Goal: Task Accomplishment & Management: Use online tool/utility

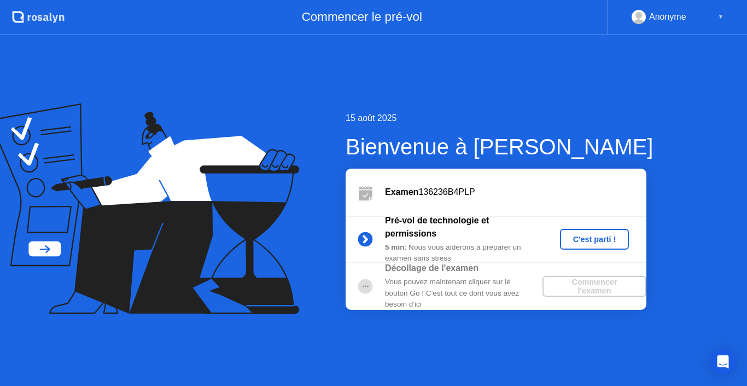
click at [589, 237] on div "C'est parti !" at bounding box center [594, 239] width 61 height 9
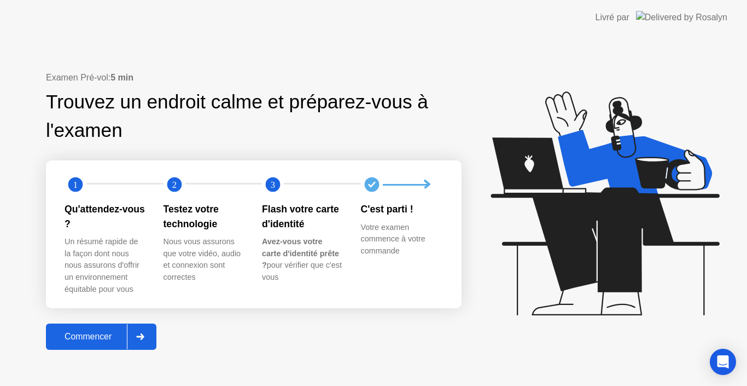
click at [100, 340] on div "Commencer" at bounding box center [88, 336] width 78 height 10
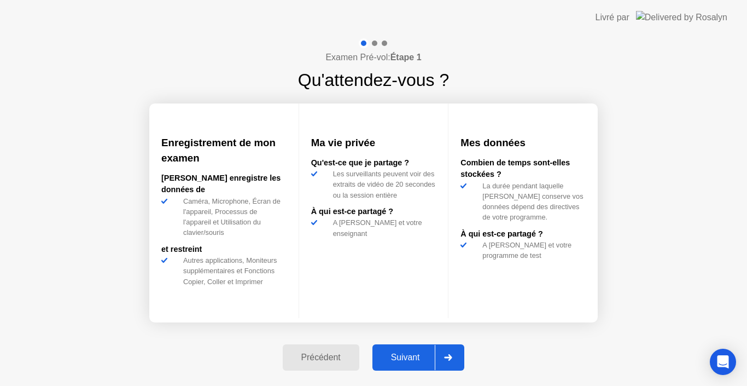
click at [403, 356] on div "Suivant" at bounding box center [406, 357] width 60 height 10
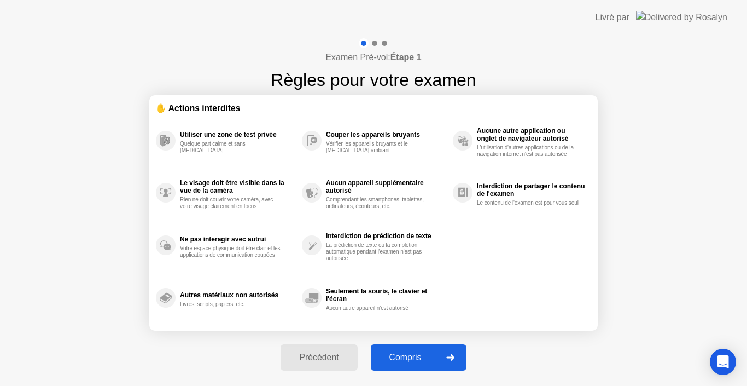
click at [403, 359] on div "Compris" at bounding box center [405, 357] width 63 height 10
select select "Available cameras"
select select "Available speakers"
select select "Available microphones"
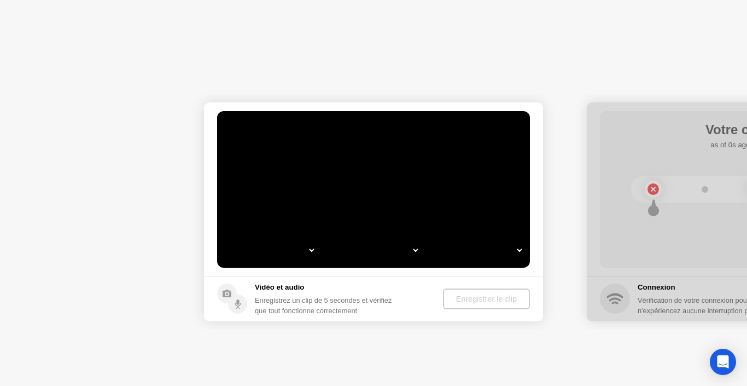
select select "**********"
select select "*******"
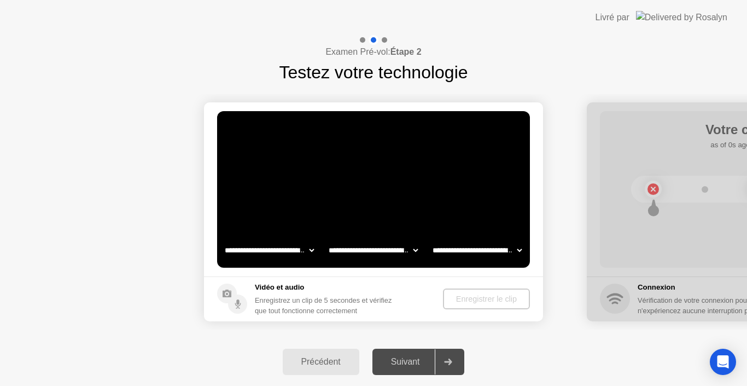
click at [447, 353] on div at bounding box center [448, 361] width 26 height 25
drag, startPoint x: 742, startPoint y: 296, endPoint x: 682, endPoint y: 298, distance: 59.7
click at [684, 298] on div at bounding box center [756, 211] width 339 height 219
click at [237, 302] on icon at bounding box center [237, 301] width 3 height 5
click at [508, 301] on div "Enregistrer le clip" at bounding box center [486, 298] width 78 height 9
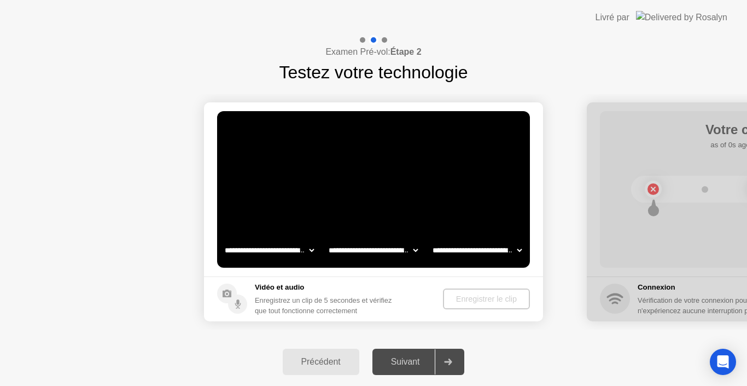
click at [527, 7] on header "Livré par" at bounding box center [373, 17] width 747 height 35
click at [485, 302] on div "Enregistrer le clip" at bounding box center [486, 298] width 78 height 9
click at [458, 363] on div at bounding box center [448, 361] width 26 height 25
click at [576, 86] on div "**********" at bounding box center [373, 211] width 747 height 252
drag, startPoint x: 383, startPoint y: 39, endPoint x: 573, endPoint y: 182, distance: 236.7
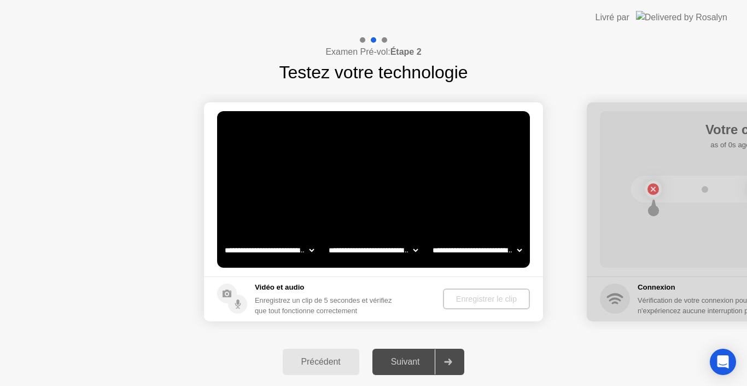
click at [383, 39] on div at bounding box center [384, 39] width 5 height 5
click at [614, 302] on div at bounding box center [756, 211] width 339 height 219
click at [725, 357] on icon "Open Intercom Messenger" at bounding box center [722, 361] width 13 height 14
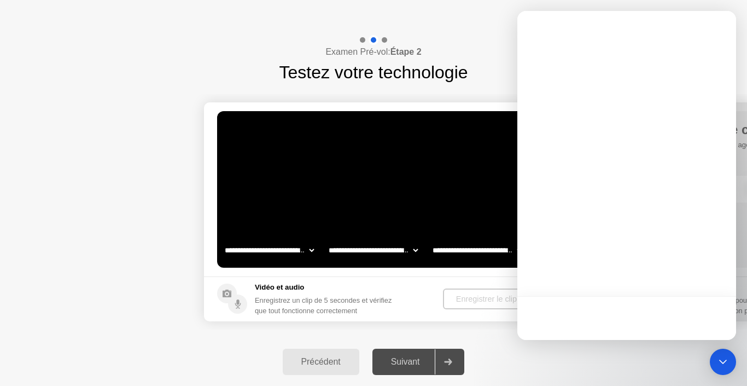
click at [725, 360] on icon "Open Intercom Messenger" at bounding box center [723, 361] width 8 height 4
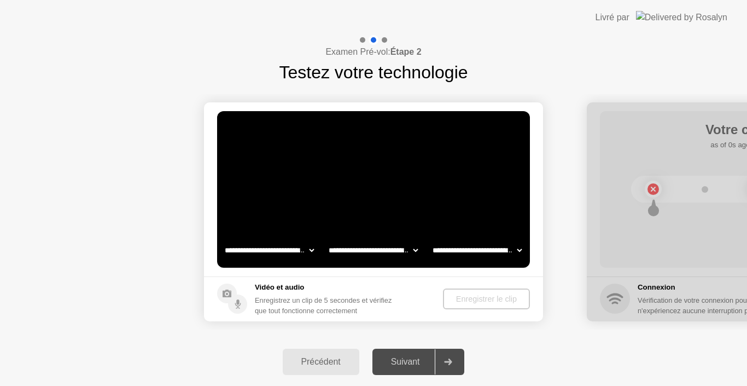
click at [318, 362] on div "Précédent" at bounding box center [321, 362] width 70 height 10
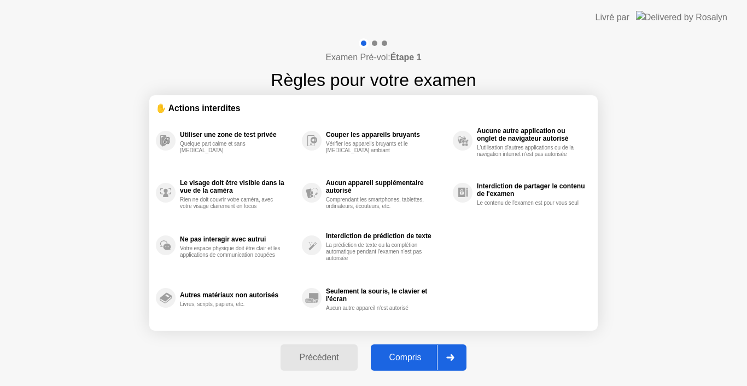
click at [304, 360] on div "Précédent" at bounding box center [319, 357] width 70 height 10
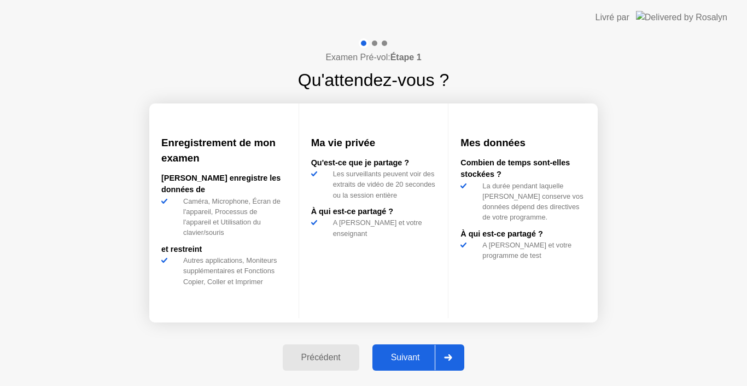
click at [306, 353] on div "Précédent" at bounding box center [321, 357] width 70 height 10
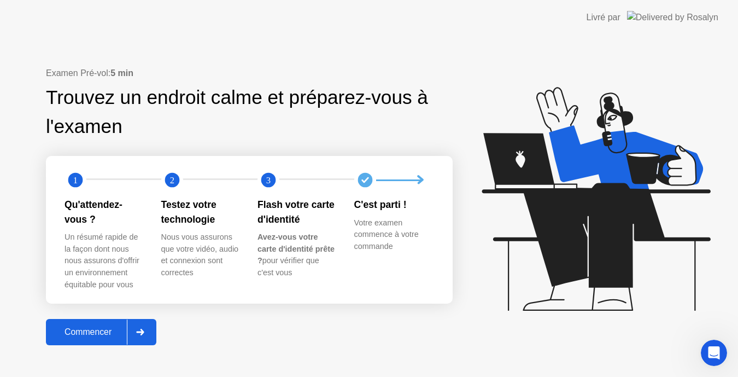
click at [131, 330] on div at bounding box center [140, 331] width 26 height 25
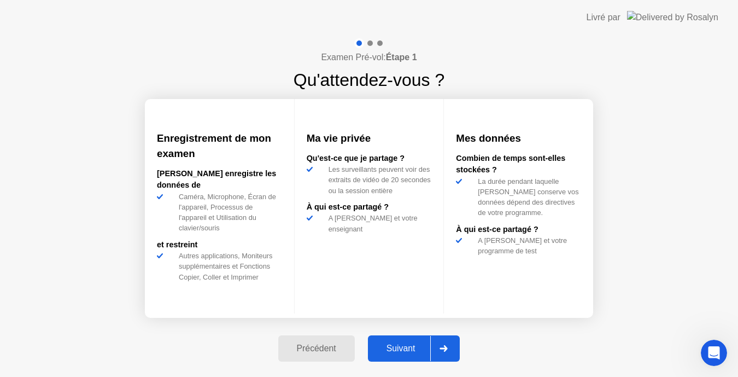
click at [457, 352] on div at bounding box center [443, 348] width 26 height 25
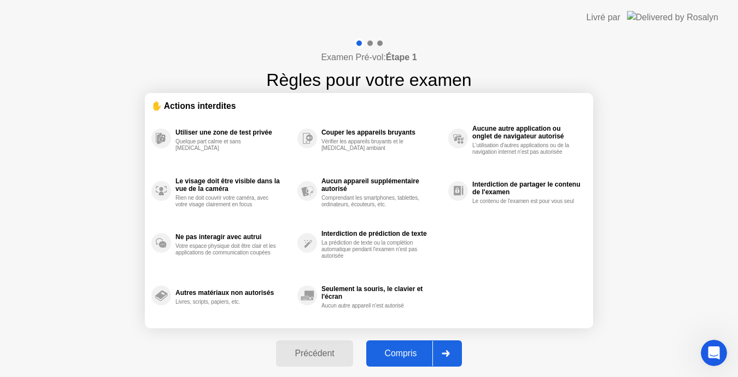
click at [430, 344] on button "Compris" at bounding box center [414, 353] width 96 height 26
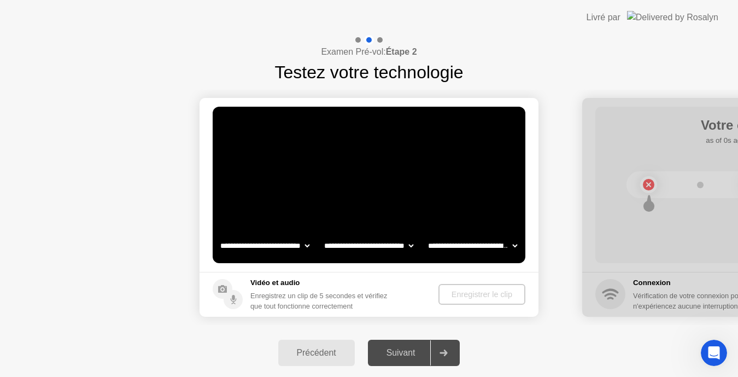
select select "**********"
select select "*******"
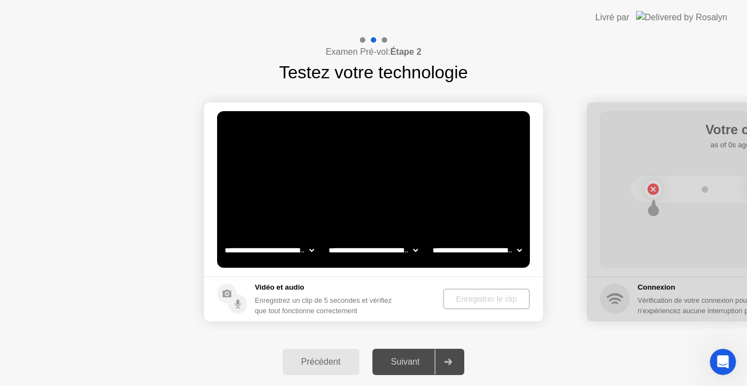
click at [652, 203] on div at bounding box center [756, 211] width 339 height 219
click at [652, 187] on div at bounding box center [756, 211] width 339 height 219
click at [709, 212] on div at bounding box center [756, 211] width 339 height 219
click at [655, 191] on div at bounding box center [756, 211] width 339 height 219
click at [417, 358] on div "Suivant" at bounding box center [406, 362] width 60 height 10
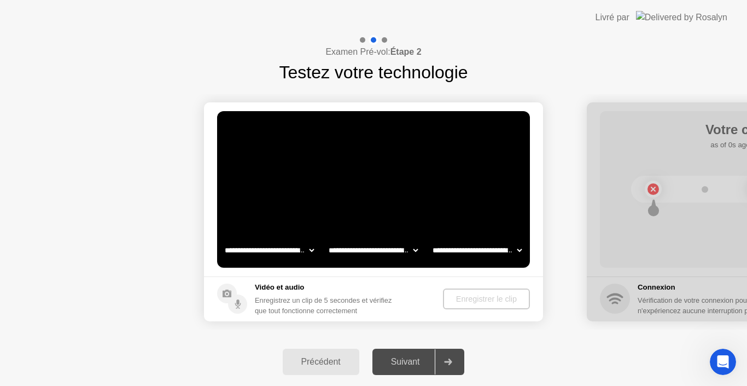
click at [308, 358] on div "Précédent" at bounding box center [321, 362] width 70 height 10
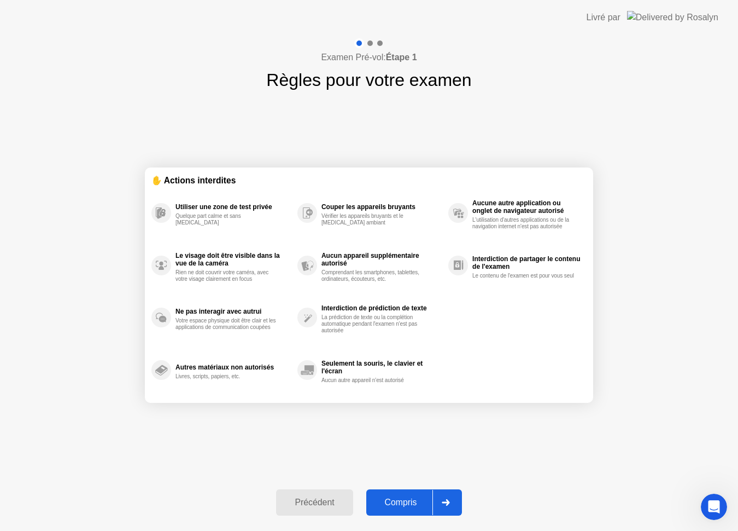
click at [737, 38] on div "Examen Pré-vol: Étape 1 Règles pour votre examen ✋ Actions interdites Utiliser …" at bounding box center [369, 283] width 738 height 496
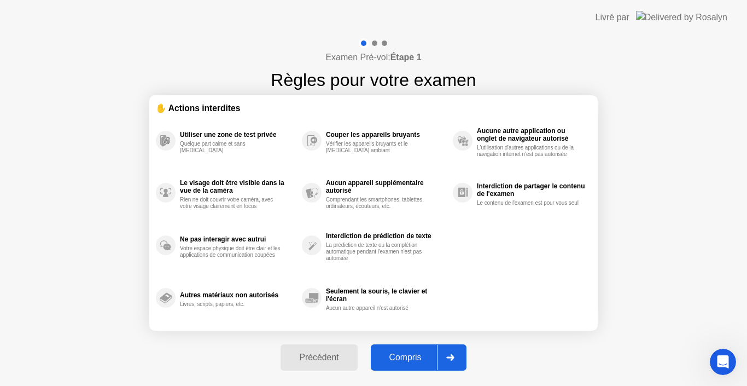
click at [418, 361] on div "Compris" at bounding box center [405, 357] width 63 height 10
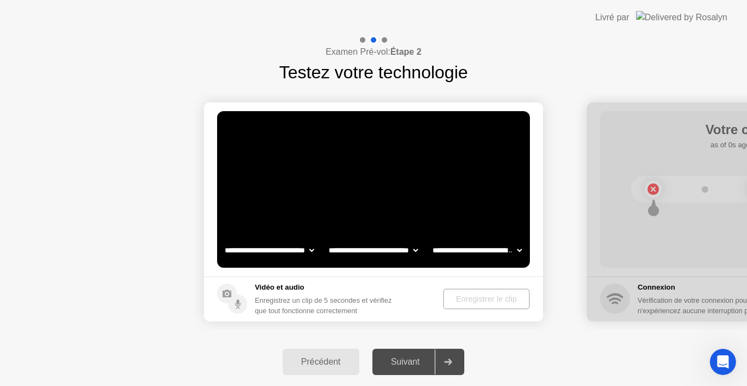
select select "**********"
select select "*******"
drag, startPoint x: 218, startPoint y: 96, endPoint x: 208, endPoint y: 129, distance: 34.3
click at [117, 73] on div "**********" at bounding box center [373, 210] width 747 height 351
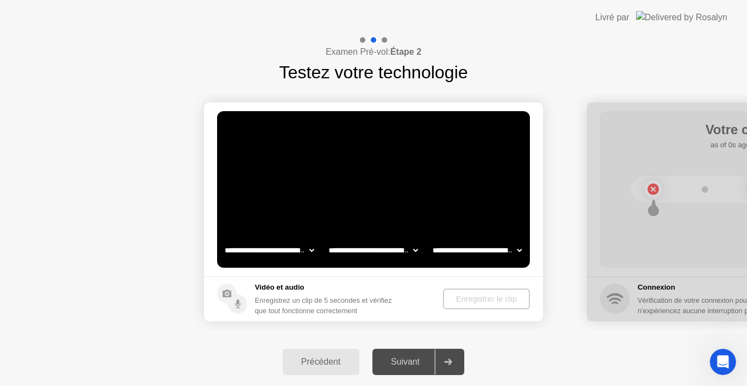
drag, startPoint x: 60, startPoint y: 267, endPoint x: 116, endPoint y: 240, distance: 62.1
click at [336, 357] on div "Précédent" at bounding box center [321, 362] width 70 height 10
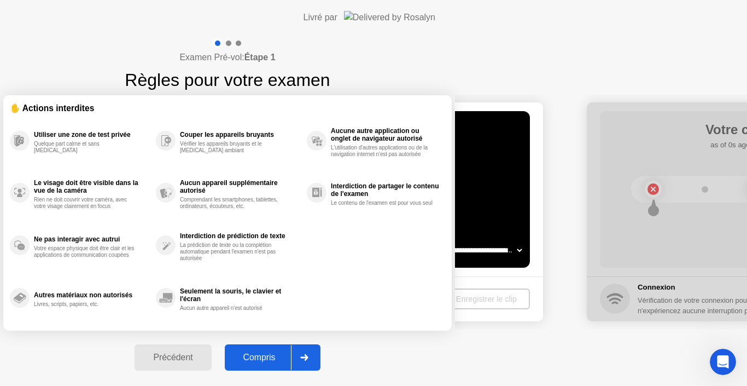
click at [208, 358] on div "Précédent" at bounding box center [173, 357] width 70 height 10
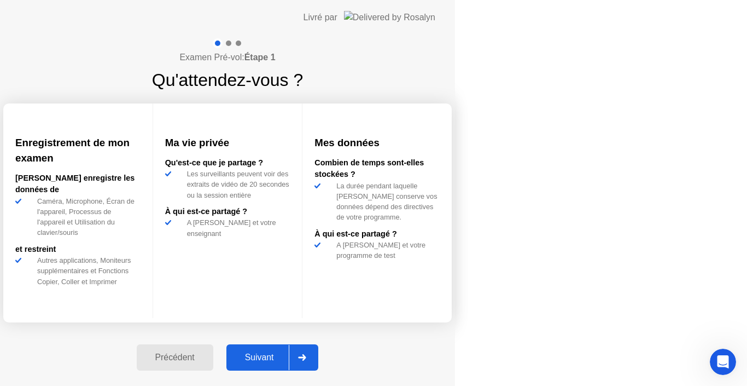
click at [210, 352] on div "Précédent" at bounding box center [175, 357] width 70 height 10
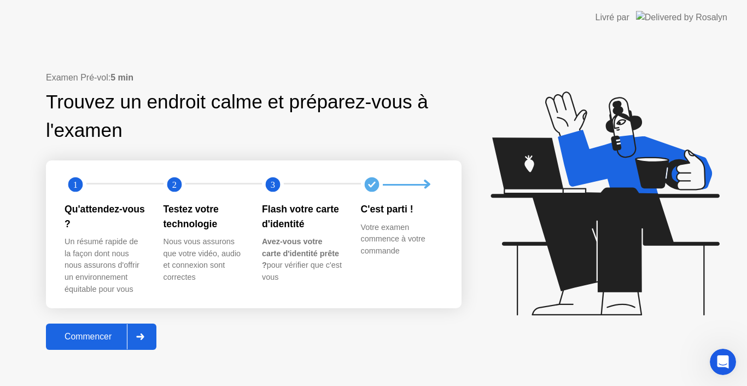
drag, startPoint x: 517, startPoint y: 2, endPoint x: 494, endPoint y: 2, distance: 23.0
click at [472, 143] on app-layout-with-logo "Livré par Examen Pré-vol: 5 min Trouvez un endroit calme et préparez-vous à l'e…" at bounding box center [373, 193] width 747 height 386
click at [109, 338] on div "Commencer" at bounding box center [88, 336] width 78 height 10
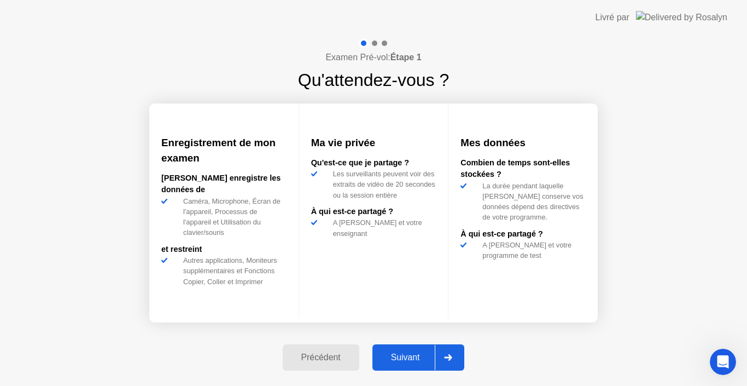
click at [413, 357] on div "Suivant" at bounding box center [406, 357] width 60 height 10
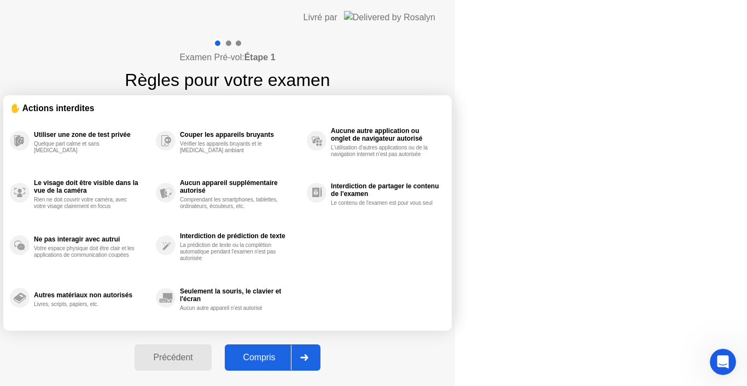
click at [321, 350] on button "Compris" at bounding box center [273, 357] width 96 height 26
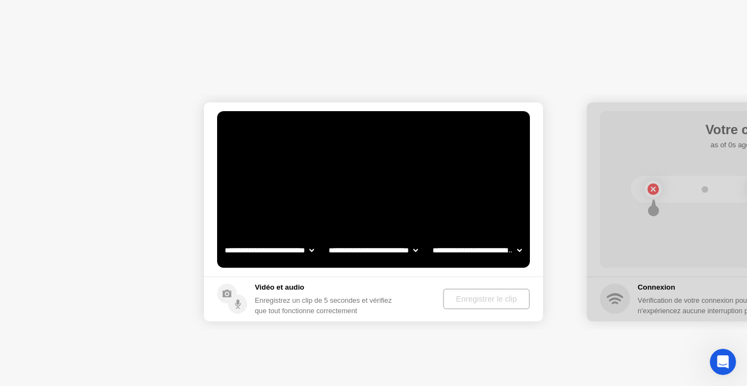
select select "**********"
select select "*******"
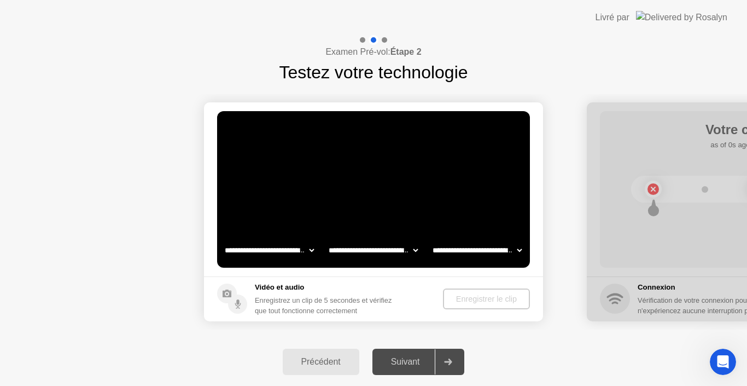
click at [517, 248] on select "**********" at bounding box center [477, 250] width 94 height 22
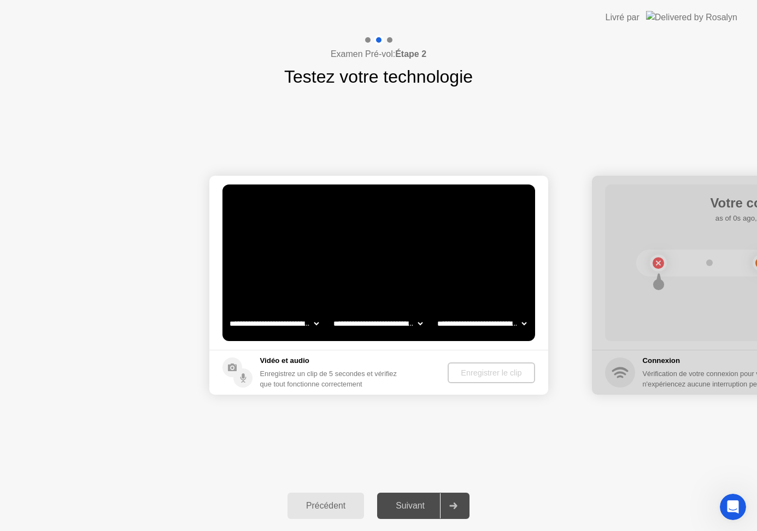
click at [597, 69] on div "Examen Pré-vol: Étape 2 Testez votre technologie" at bounding box center [378, 62] width 757 height 55
click at [701, 49] on div "Examen Pré-vol: Étape 2 Testez votre technologie" at bounding box center [378, 62] width 757 height 55
click at [640, 11] on div "Livré par" at bounding box center [623, 17] width 34 height 13
click at [640, 19] on div "Livré par" at bounding box center [623, 17] width 34 height 13
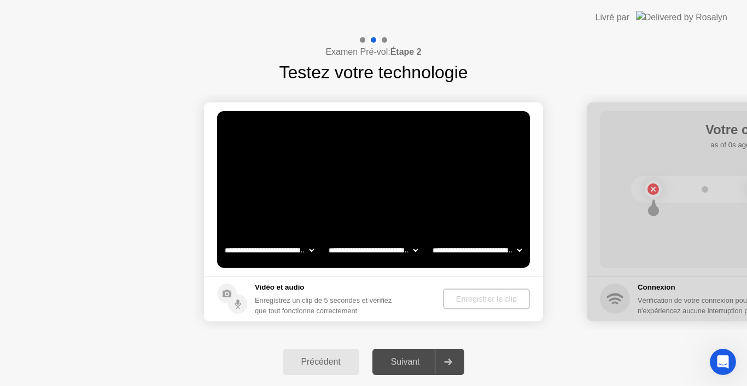
click at [406, 359] on div "Suivant" at bounding box center [406, 362] width 60 height 10
click at [405, 358] on div "Suivant" at bounding box center [406, 362] width 60 height 10
click at [405, 357] on div "Suivant" at bounding box center [406, 362] width 60 height 10
click at [409, 365] on div "Suivant" at bounding box center [406, 362] width 60 height 10
click at [460, 360] on div at bounding box center [448, 361] width 26 height 25
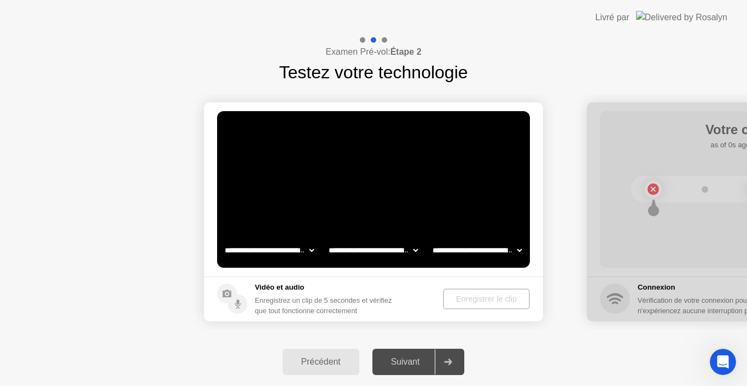
click at [655, 189] on div at bounding box center [756, 211] width 339 height 219
click at [747, 215] on div at bounding box center [756, 211] width 339 height 219
drag, startPoint x: 747, startPoint y: 215, endPoint x: 644, endPoint y: 234, distance: 104.5
drag, startPoint x: 722, startPoint y: 219, endPoint x: 657, endPoint y: 304, distance: 106.4
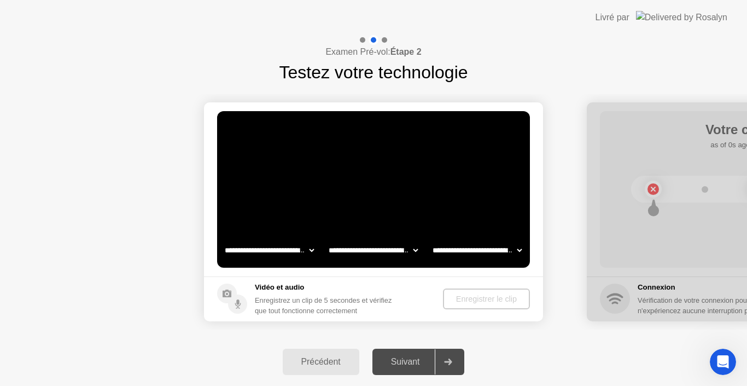
drag, startPoint x: 665, startPoint y: 301, endPoint x: 567, endPoint y: 297, distance: 98.0
drag, startPoint x: 703, startPoint y: 300, endPoint x: 590, endPoint y: 313, distance: 113.9
click at [603, 307] on div at bounding box center [756, 211] width 339 height 219
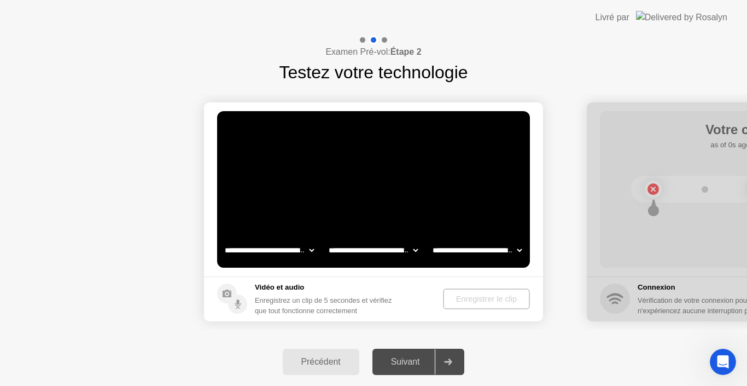
click at [502, 45] on div "Examen Pré-vol: Étape 2 Testez votre technologie" at bounding box center [373, 60] width 747 height 50
drag, startPoint x: 436, startPoint y: 106, endPoint x: 148, endPoint y: 148, distance: 291.3
click at [207, 124] on main "**********" at bounding box center [373, 189] width 339 height 174
drag, startPoint x: 212, startPoint y: 169, endPoint x: 133, endPoint y: 184, distance: 79.6
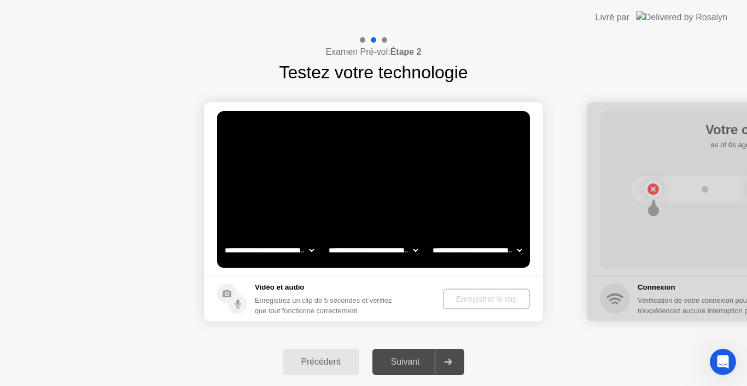
drag, startPoint x: 213, startPoint y: 214, endPoint x: 93, endPoint y: 170, distance: 128.4
click at [488, 302] on div "Enregistrer le clip" at bounding box center [486, 298] width 78 height 9
click at [614, 55] on div "Examen Pré-vol: Étape 2 Testez votre technologie" at bounding box center [373, 60] width 747 height 50
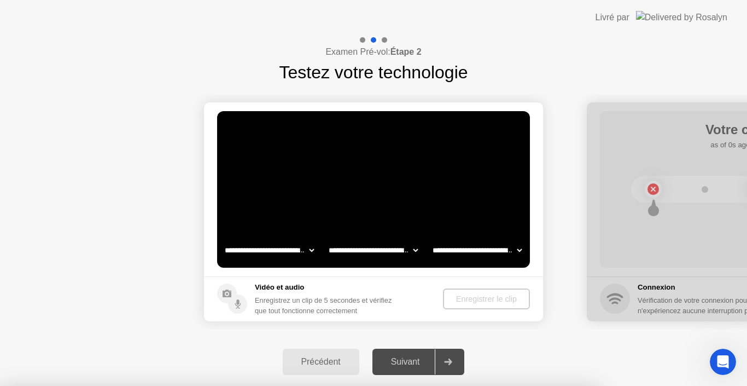
drag, startPoint x: 340, startPoint y: 207, endPoint x: 341, endPoint y: 193, distance: 14.8
